Goal: Check status: Check status

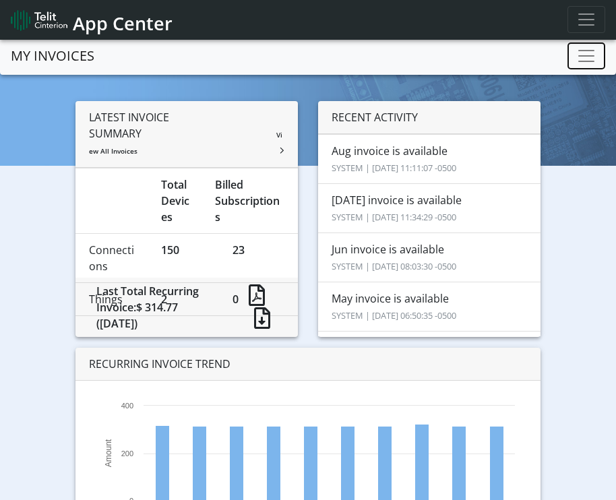
click at [581, 54] on span "Toggle navigation" at bounding box center [586, 56] width 20 height 20
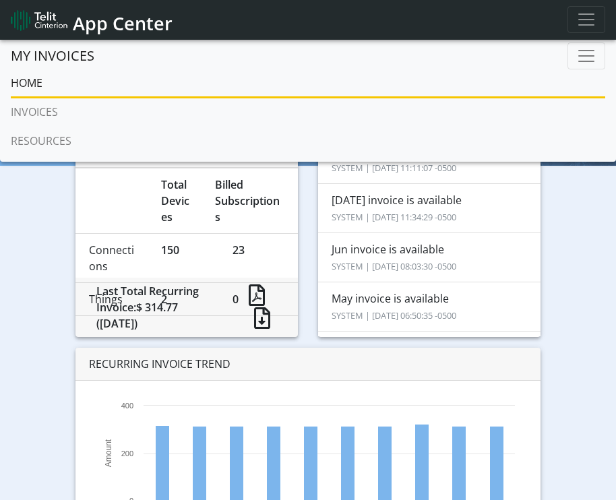
click at [28, 198] on div "LATEST INVOICE SUMMARY View All Invoices Total Devices Billed Subscriptions Con…" at bounding box center [308, 347] width 596 height 493
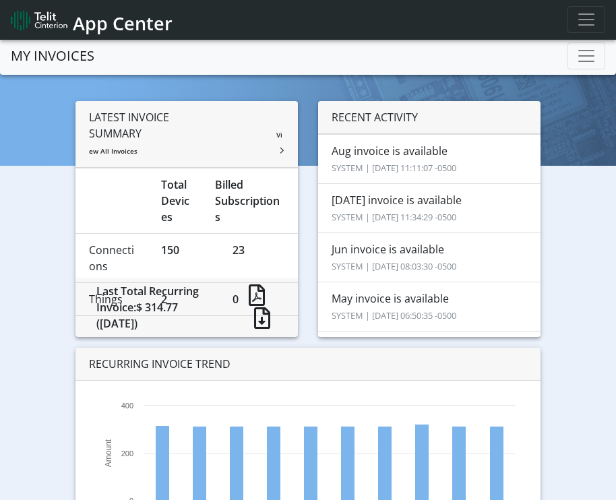
click at [258, 104] on div "LATEST INVOICE SUMMARY View All Invoices" at bounding box center [186, 134] width 222 height 67
